Goal: Navigation & Orientation: Find specific page/section

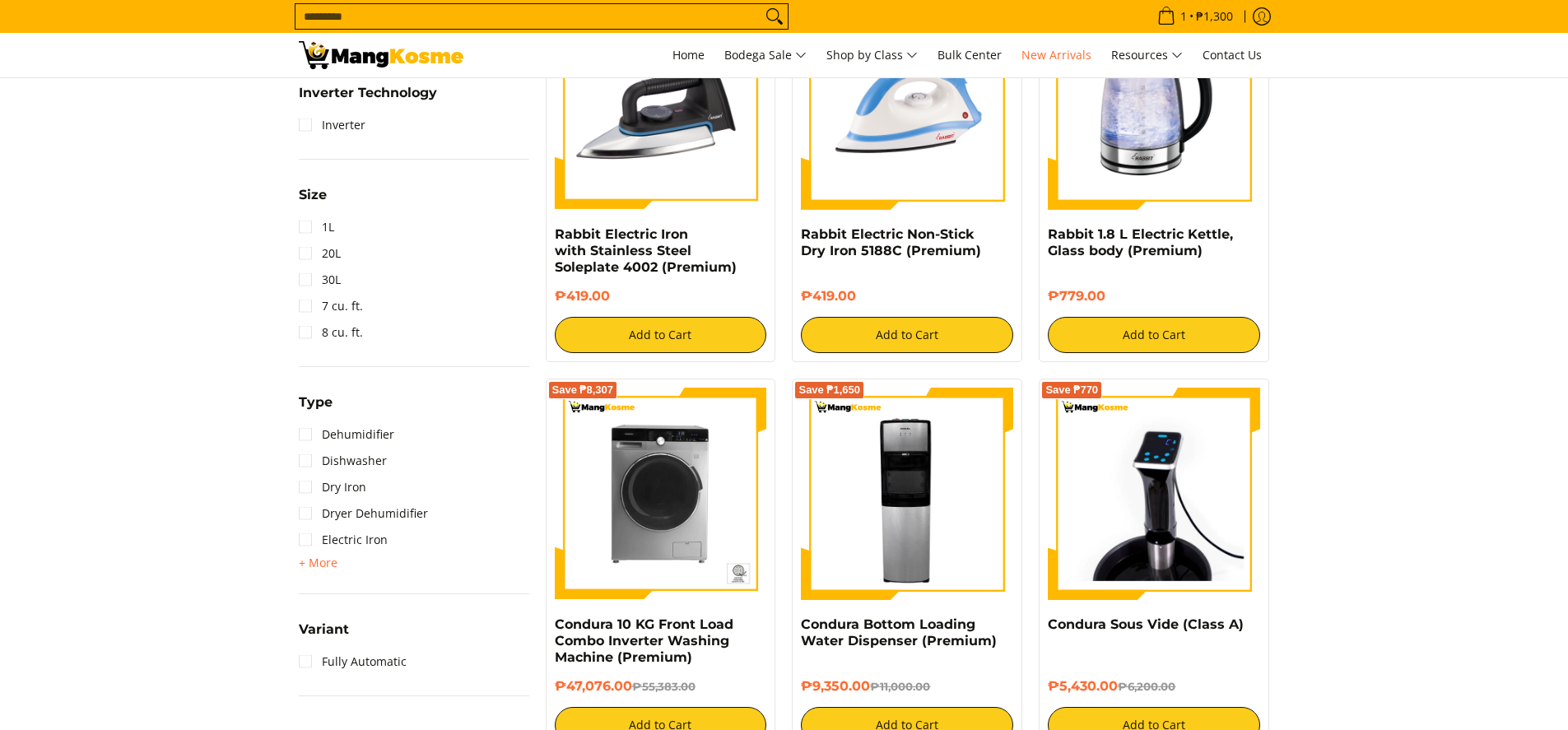
scroll to position [957, 0]
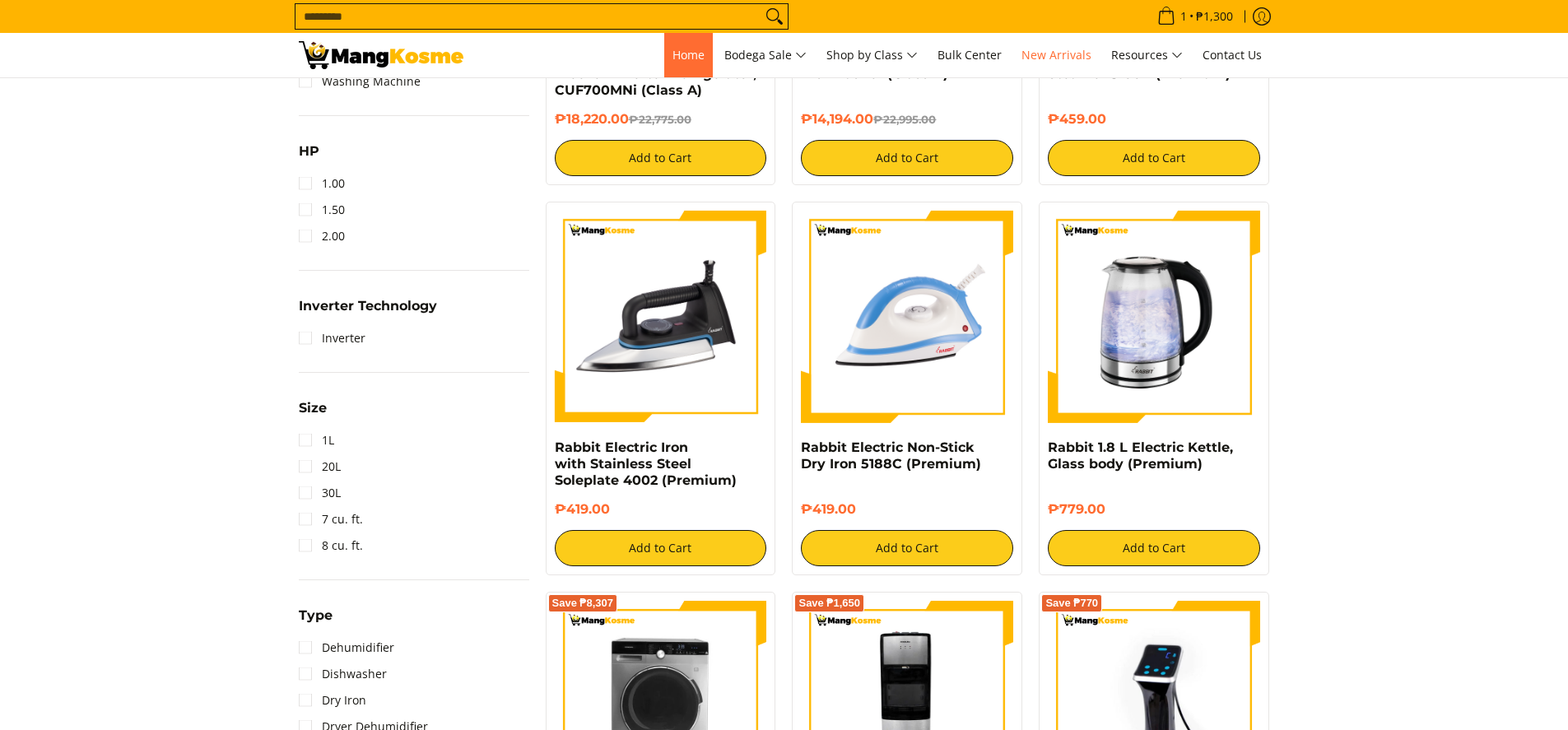
click at [684, 57] on span "Home" at bounding box center [688, 54] width 32 height 16
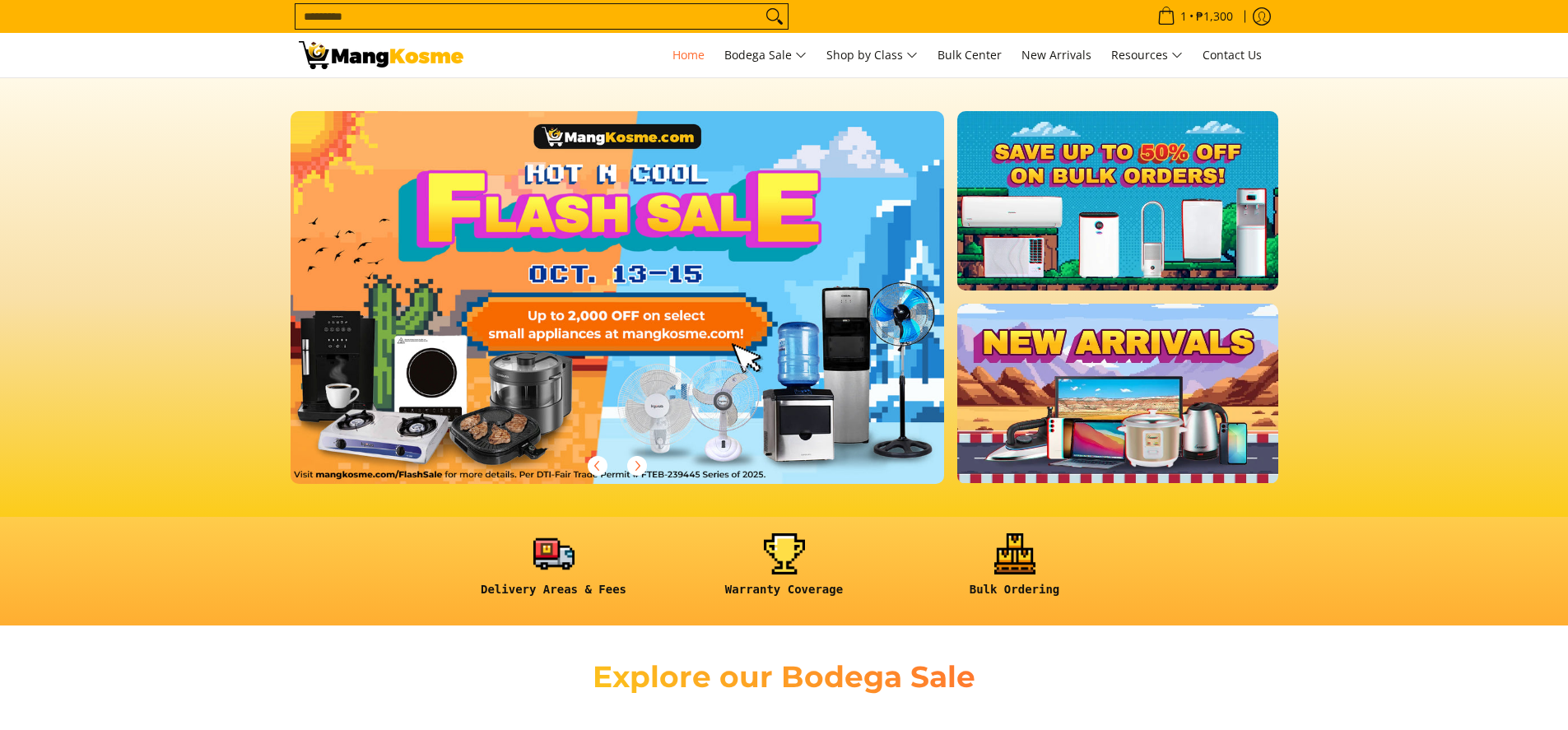
click at [639, 218] on link at bounding box center [644, 310] width 707 height 399
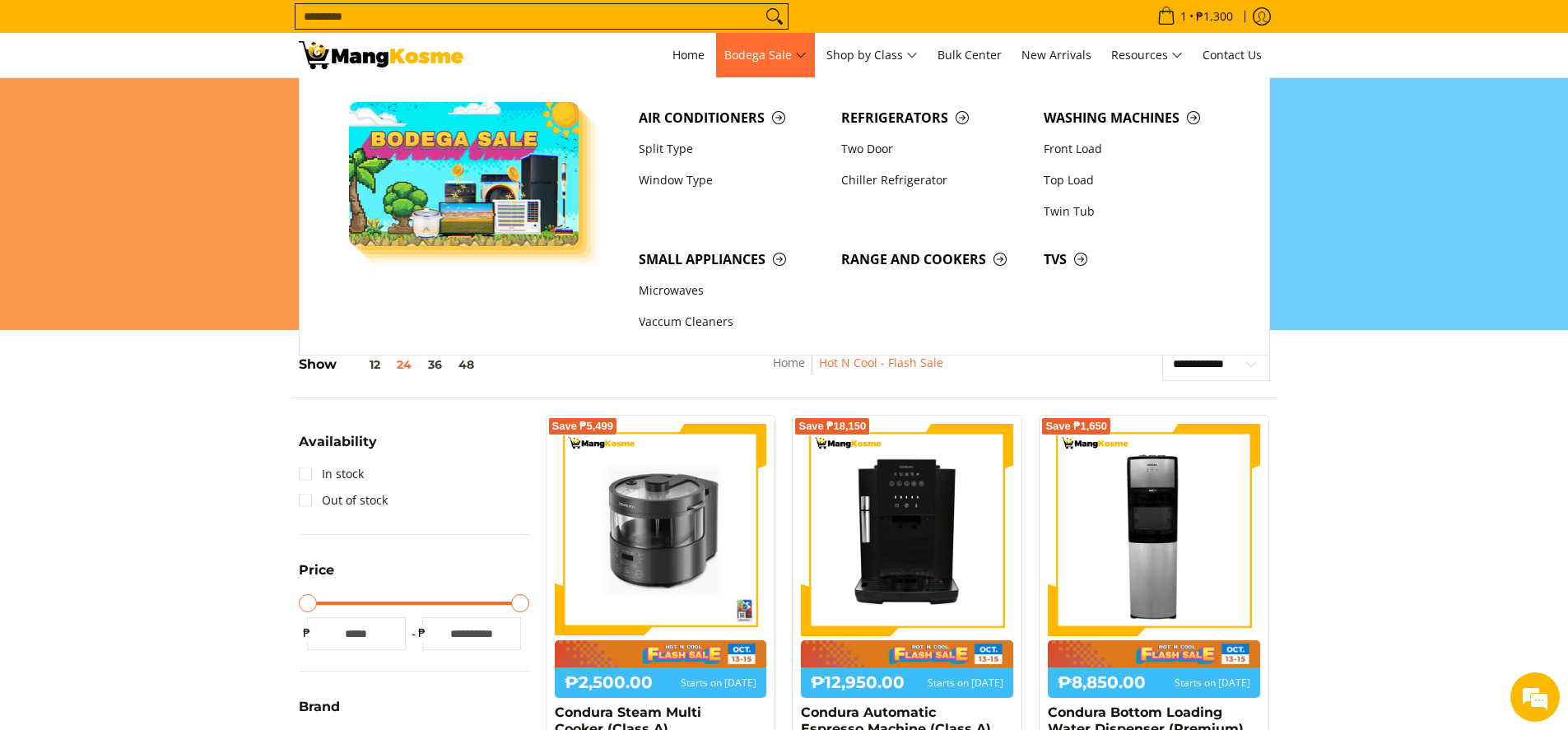
click at [786, 57] on span "Bodega Sale" at bounding box center [765, 55] width 83 height 20
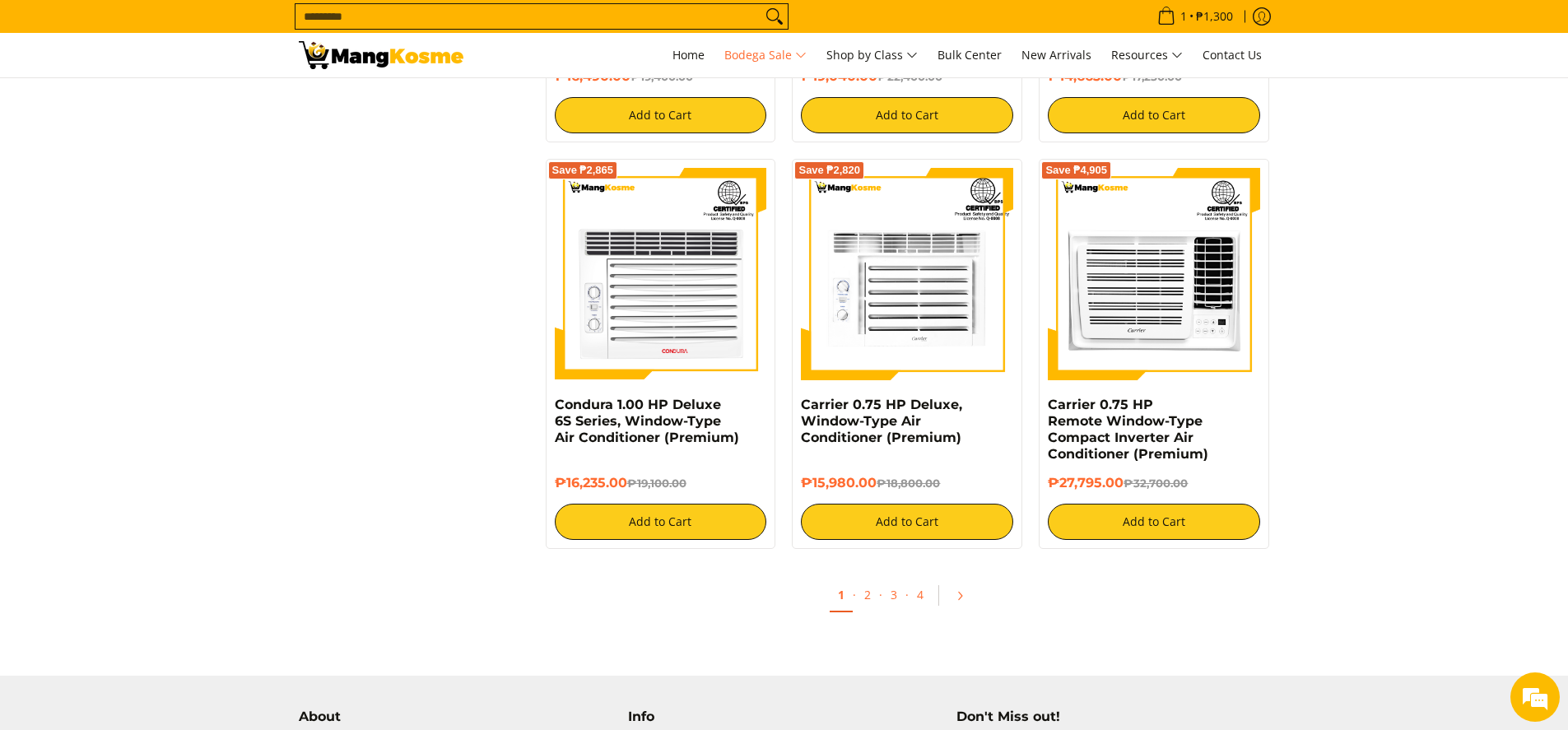
scroll to position [3207, 0]
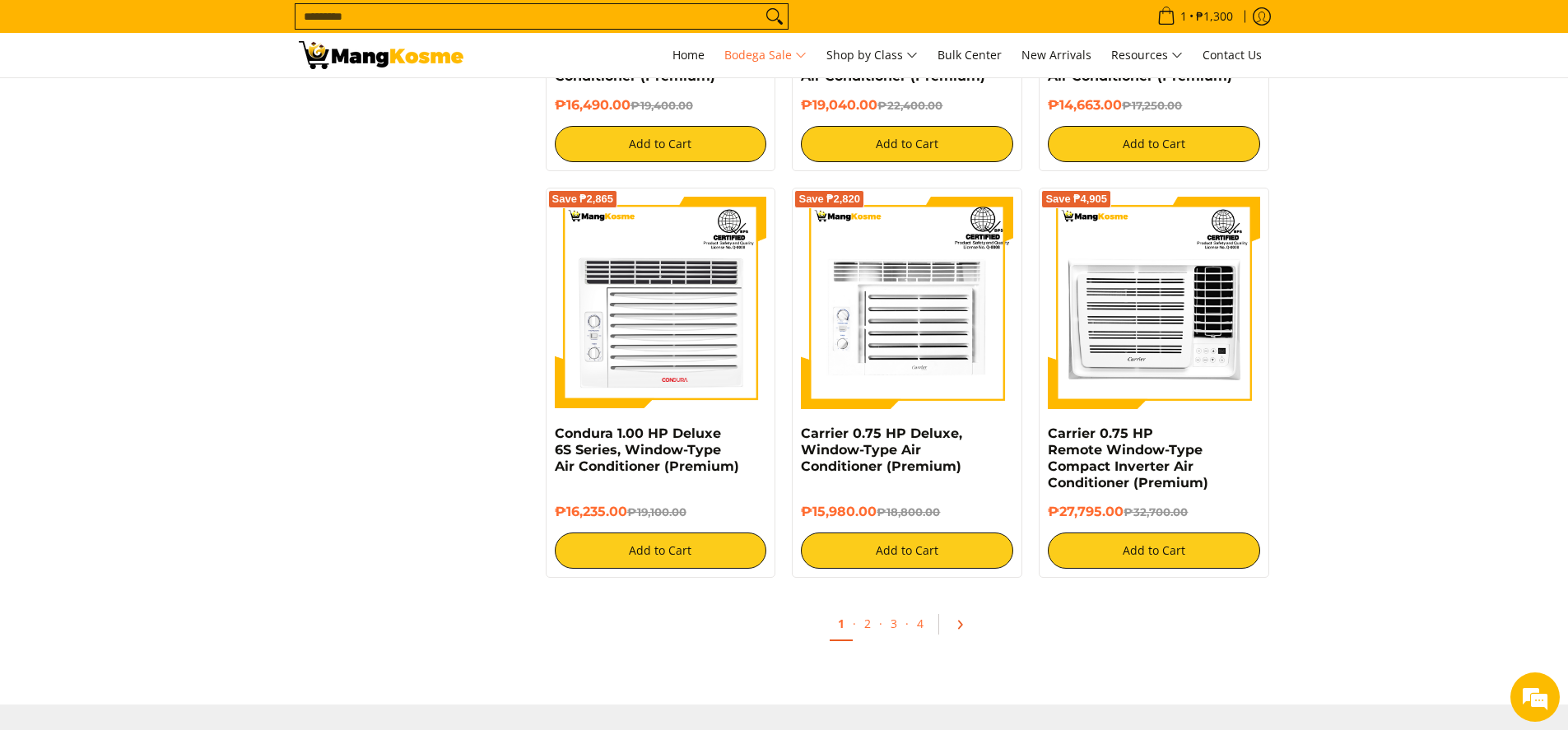
click at [959, 630] on icon "Pagination" at bounding box center [960, 625] width 12 height 12
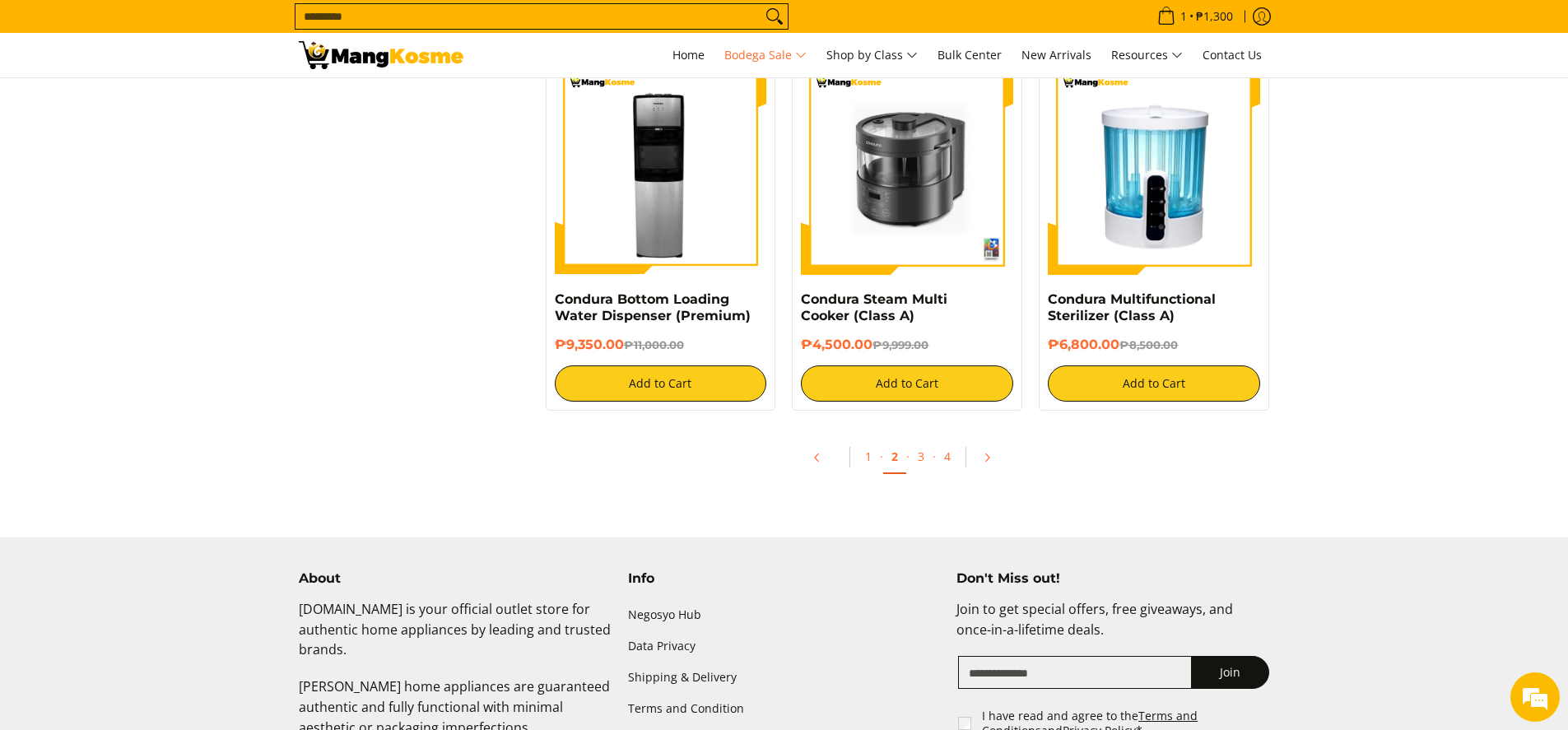
scroll to position [3292, 0]
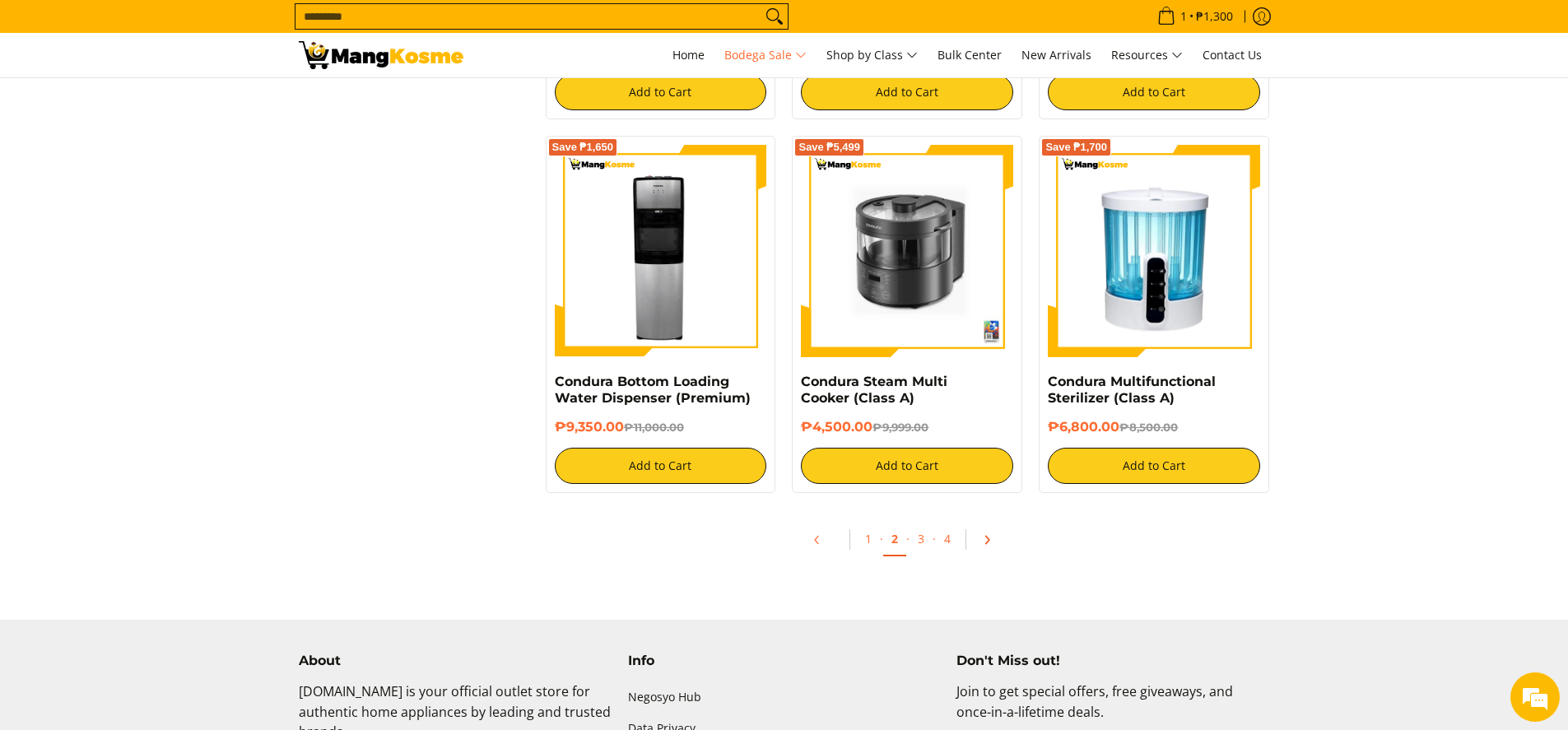
click at [989, 543] on icon "Pagination" at bounding box center [987, 540] width 12 height 12
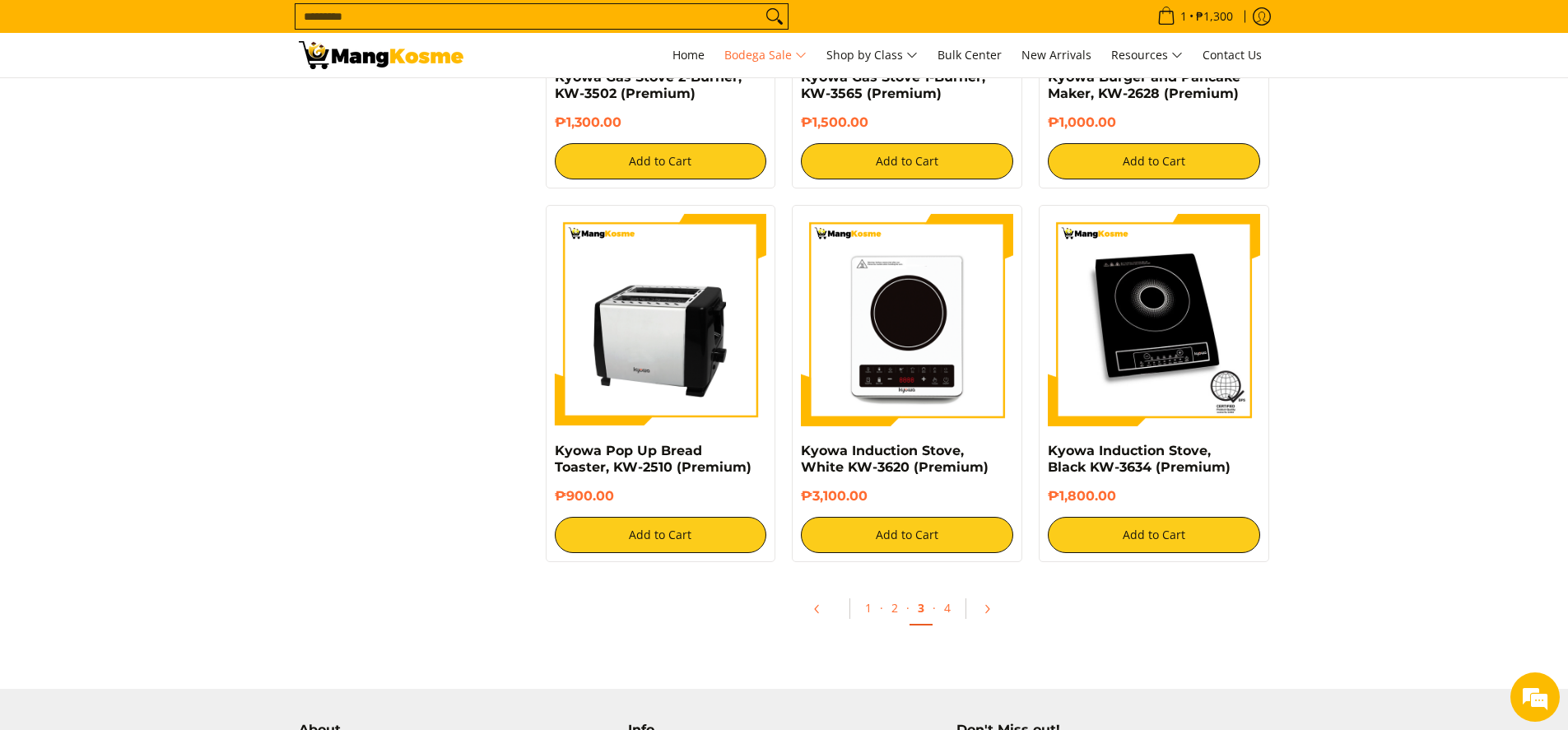
scroll to position [3210, 0]
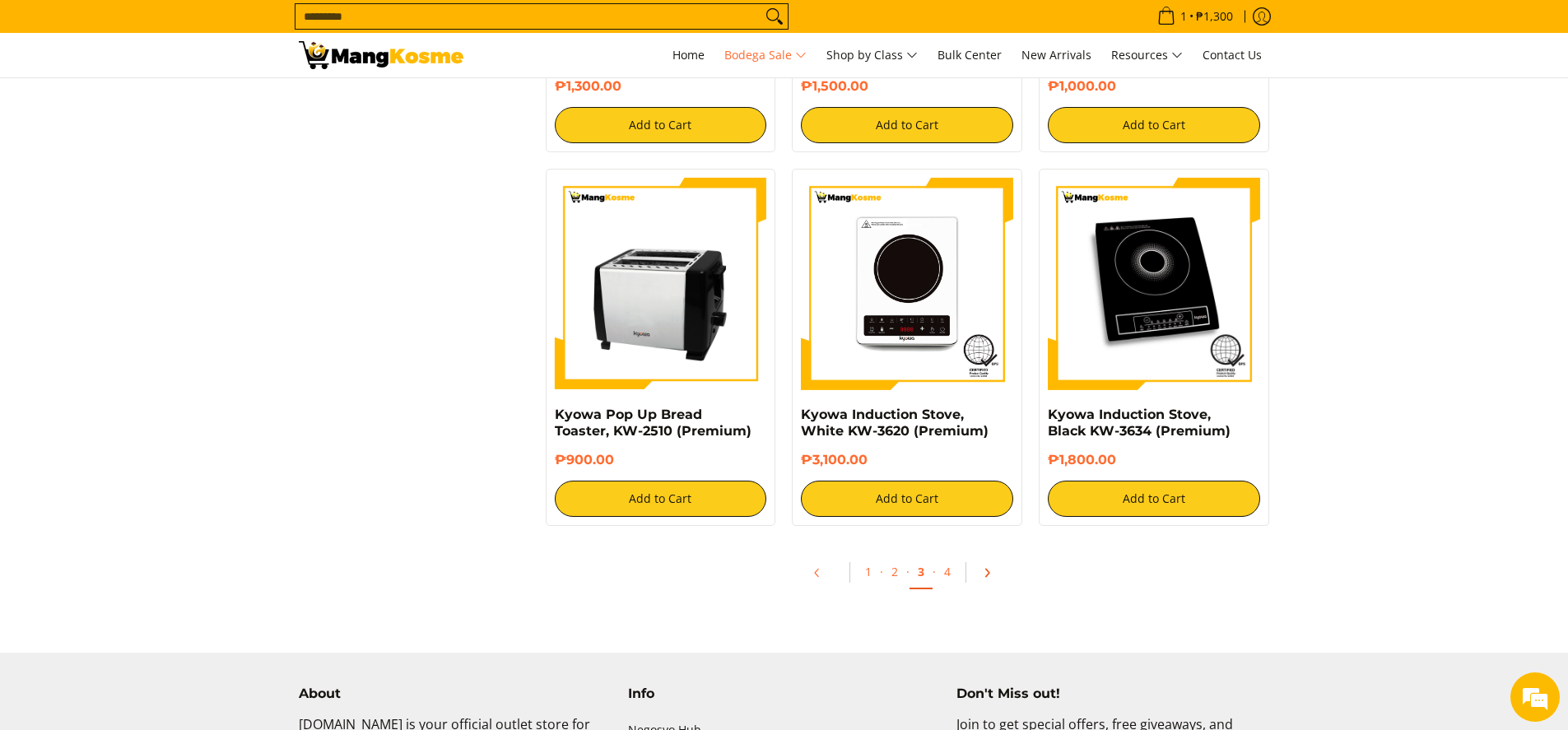
click at [987, 580] on link "Pagination" at bounding box center [992, 573] width 40 height 28
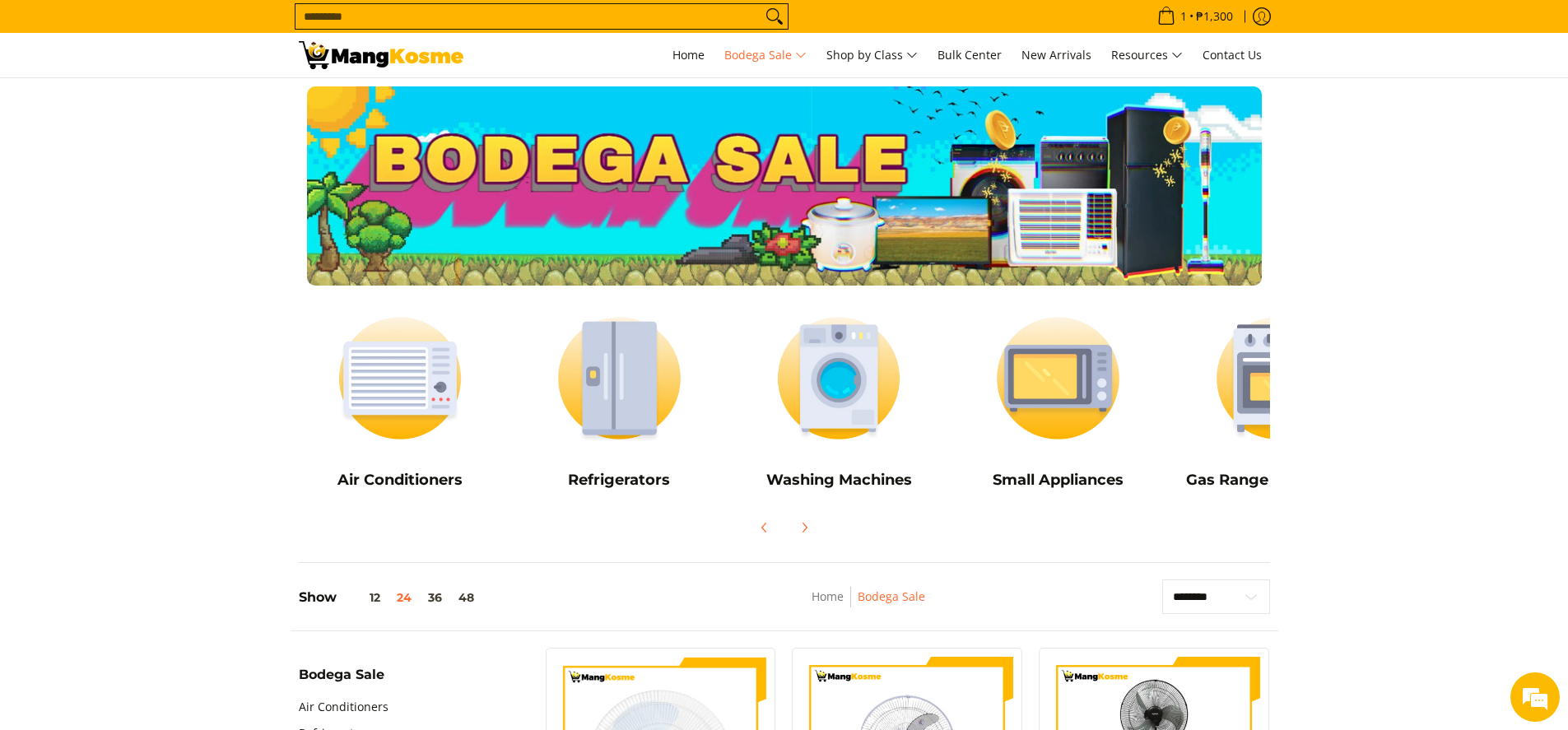
click at [1243, 409] on img at bounding box center [1278, 378] width 203 height 152
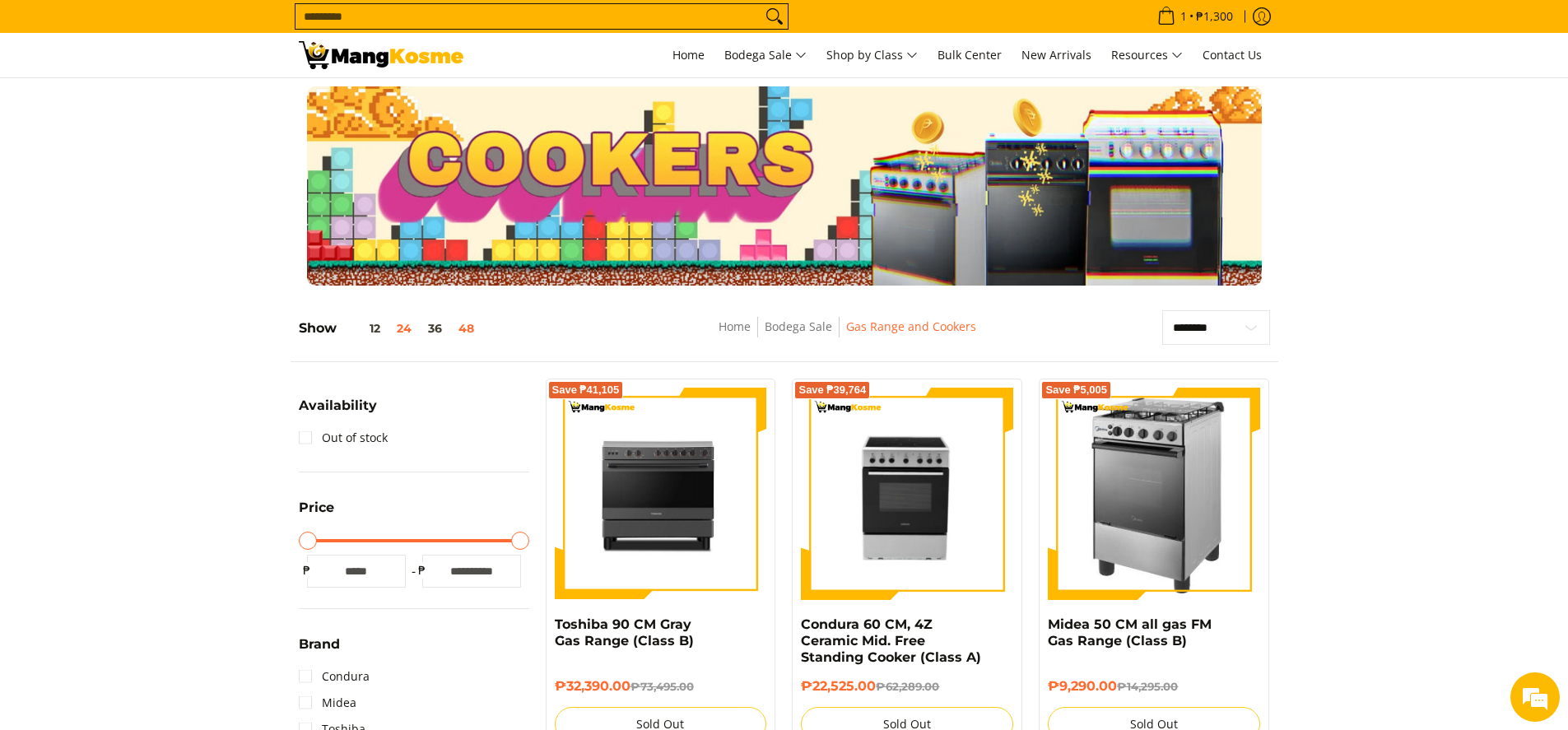
click at [467, 330] on button "48" at bounding box center [466, 329] width 32 height 14
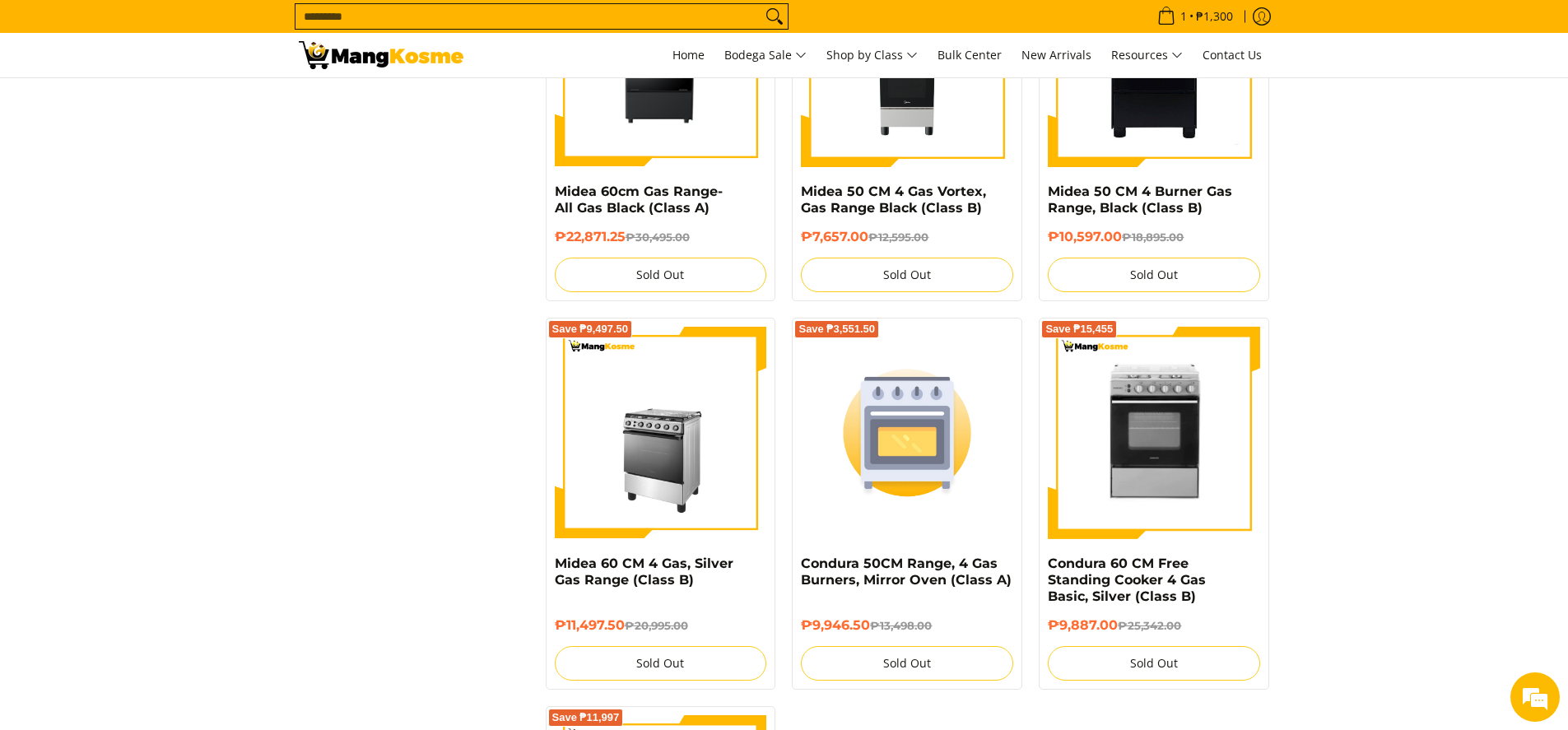
scroll to position [1220, 0]
